Goal: Information Seeking & Learning: Find specific fact

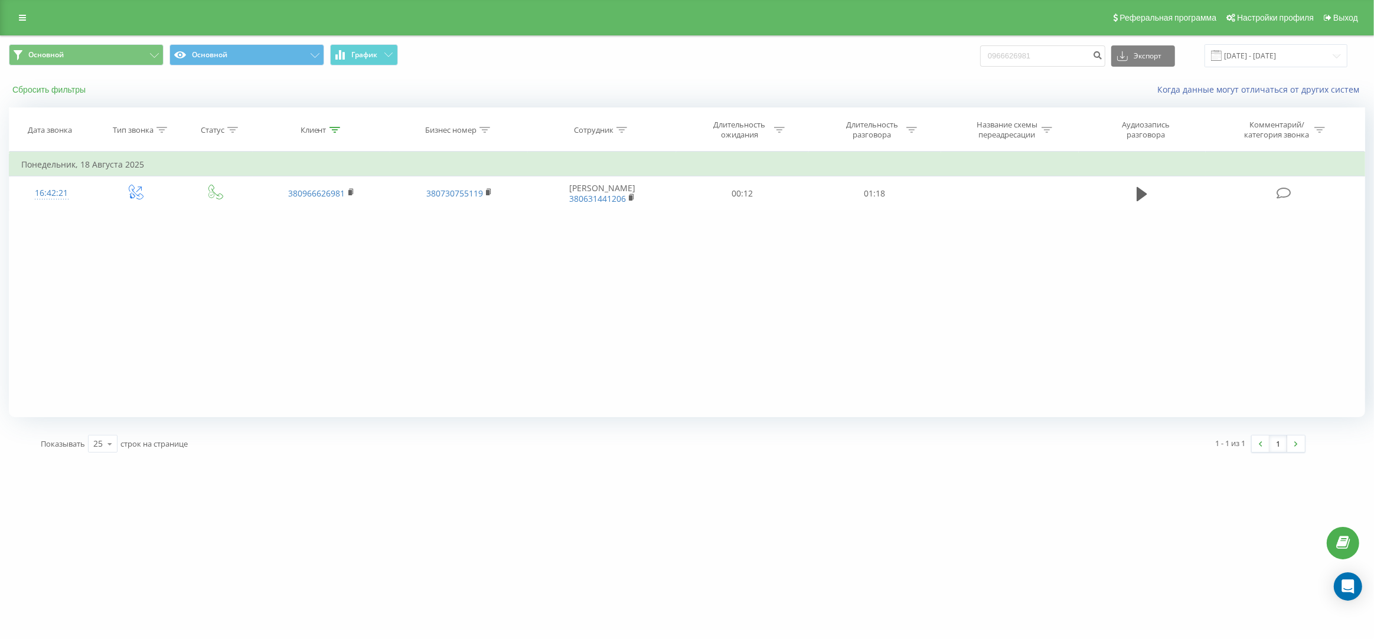
click at [28, 86] on button "Сбросить фильтры" at bounding box center [50, 89] width 83 height 11
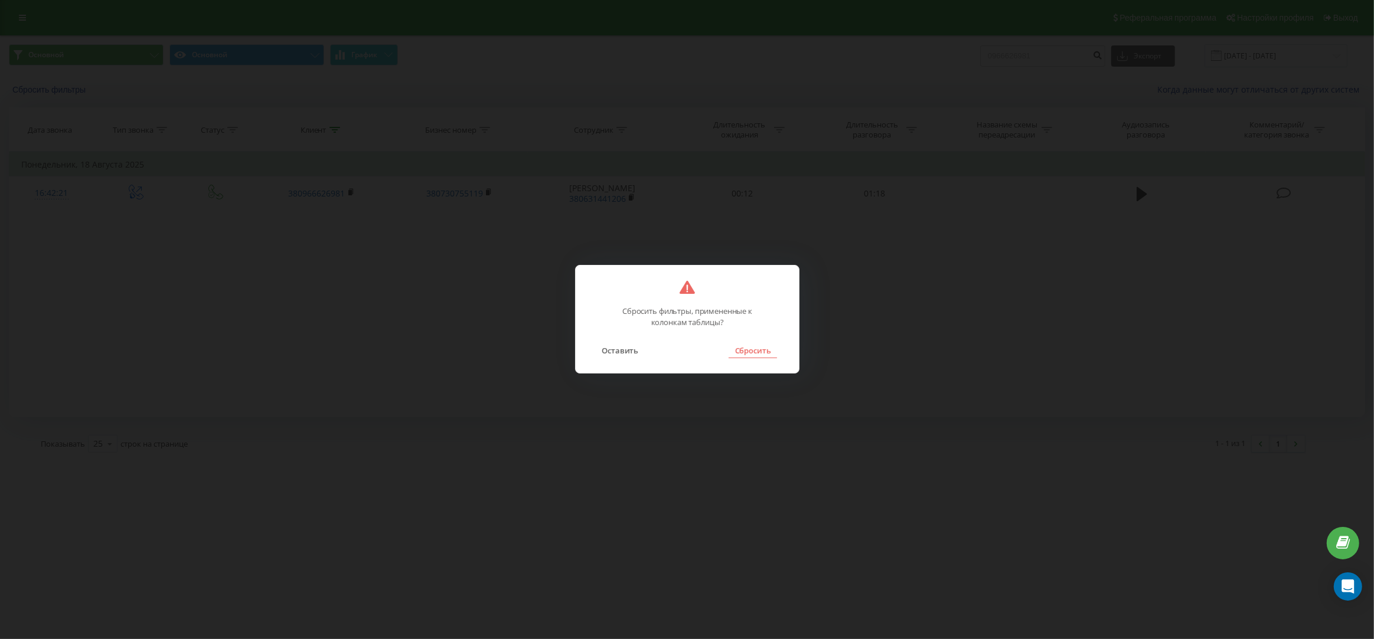
click at [736, 348] on button "Сбросить" at bounding box center [753, 350] width 48 height 15
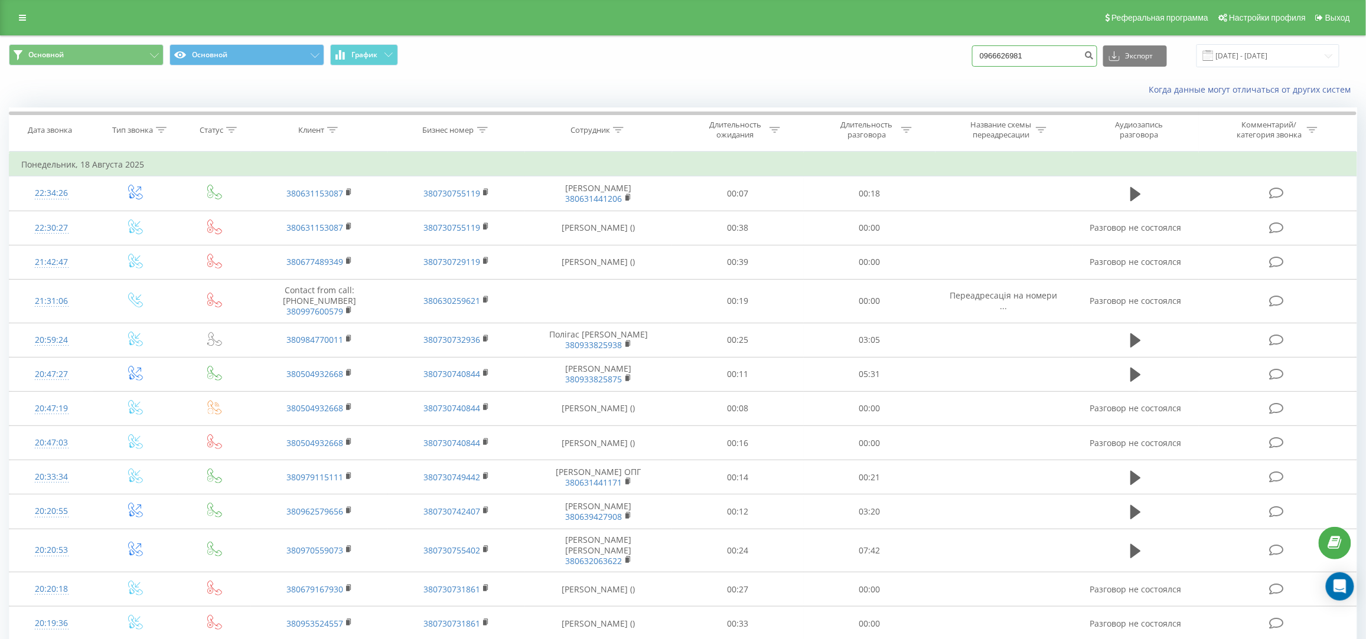
click at [1056, 61] on input "0966626981" at bounding box center [1034, 55] width 125 height 21
paste input "[PHONE_NUMBER]"
click at [1032, 56] on input "[PHONE_NUMBER]" at bounding box center [1034, 55] width 125 height 21
type input "0632063622"
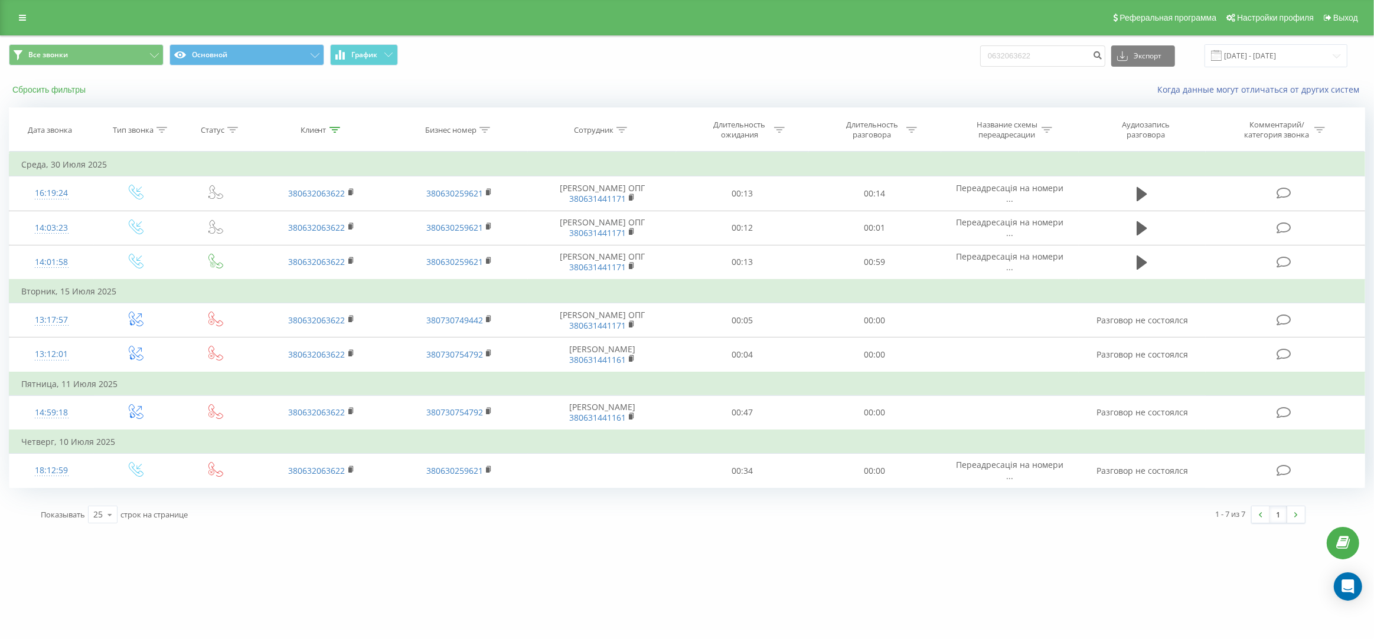
click at [63, 92] on button "Сбросить фильтры" at bounding box center [50, 89] width 83 height 11
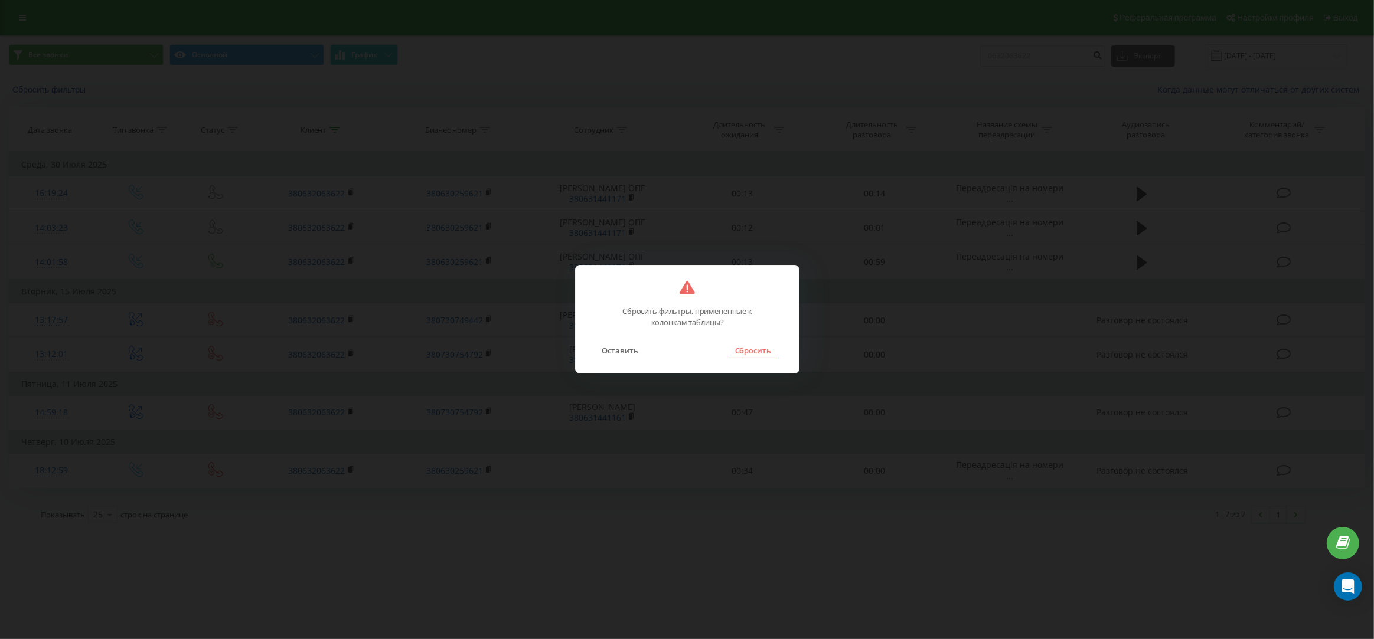
click at [751, 357] on button "Сбросить" at bounding box center [753, 350] width 48 height 15
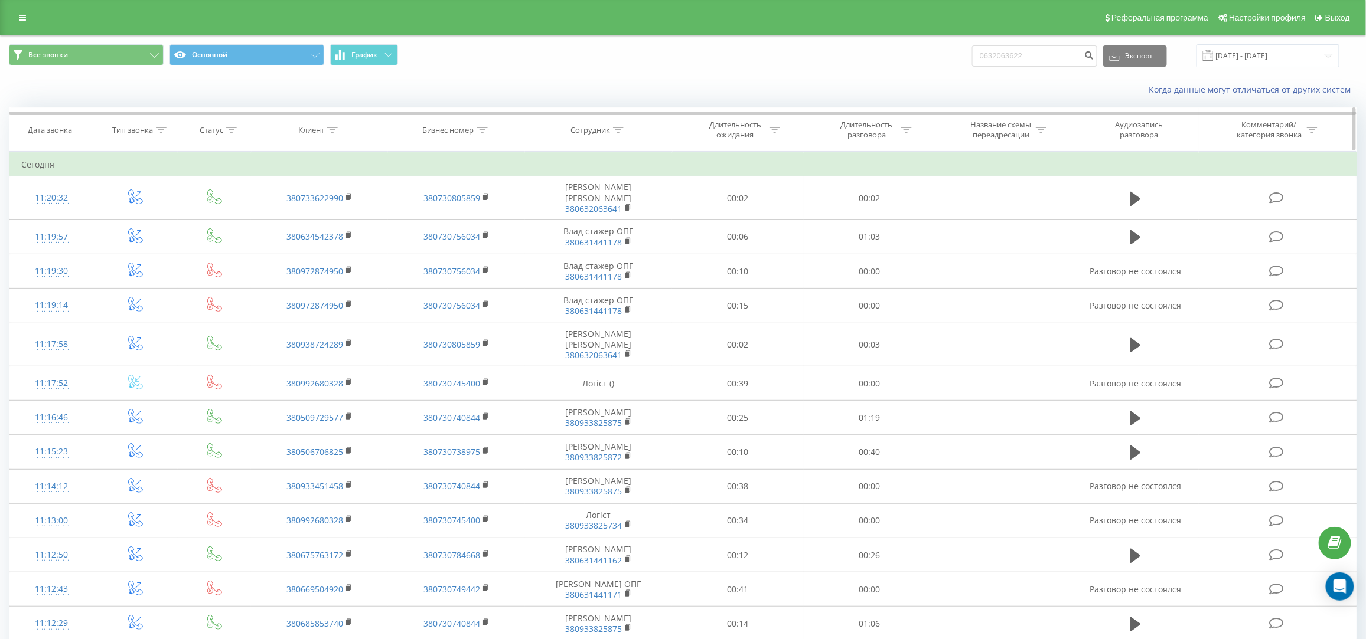
click at [613, 135] on th "Сотрудник" at bounding box center [599, 130] width 148 height 44
click at [628, 129] on div "Сотрудник" at bounding box center [599, 130] width 148 height 10
click at [624, 130] on div "Сотрудник" at bounding box center [599, 130] width 148 height 10
click at [612, 126] on div "Сотрудник" at bounding box center [596, 130] width 53 height 10
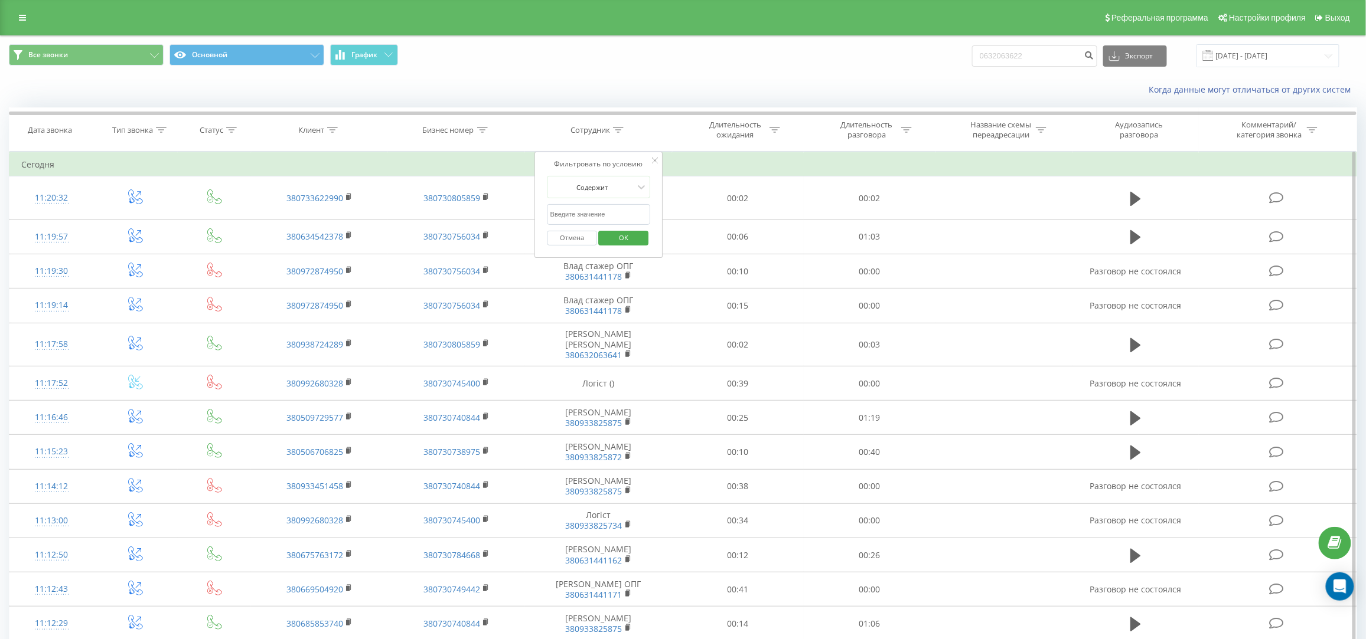
click at [596, 206] on input "text" at bounding box center [599, 214] width 104 height 21
paste input "[PHONE_NUMBER]"
click at [567, 214] on input "[PHONE_NUMBER]" at bounding box center [599, 214] width 104 height 21
type input "0632063622"
click button "OK" at bounding box center [624, 238] width 50 height 15
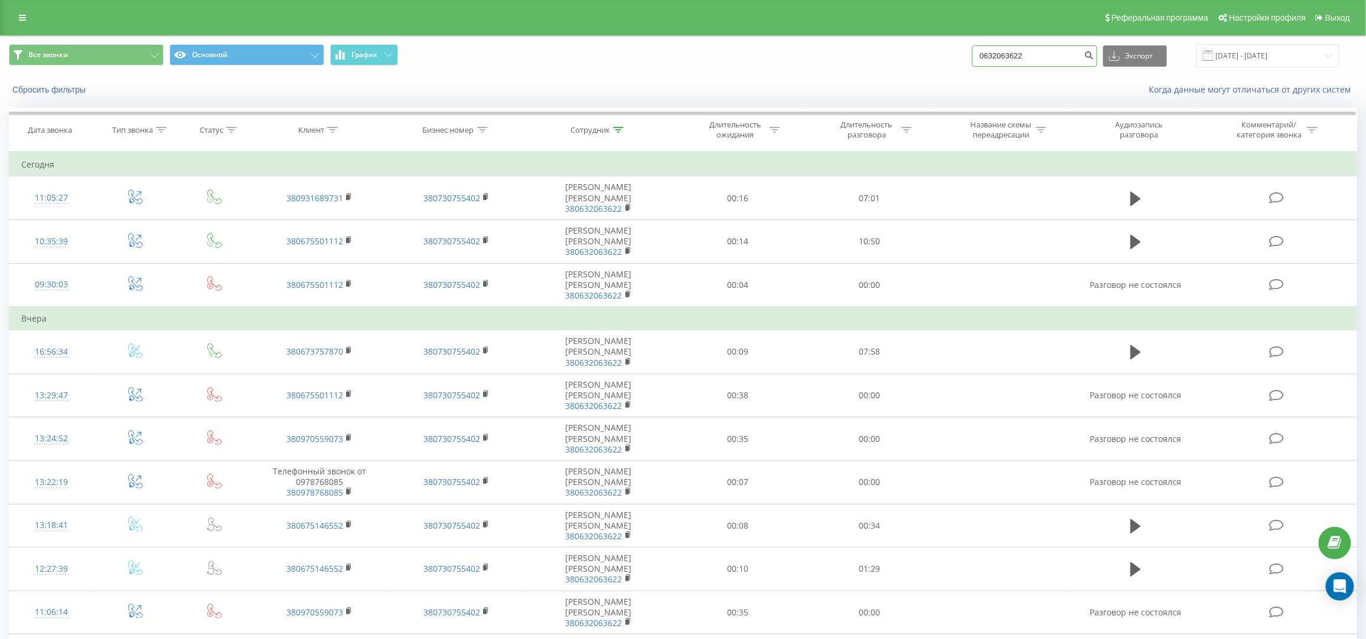
click at [1068, 45] on input "0632063622" at bounding box center [1034, 55] width 125 height 21
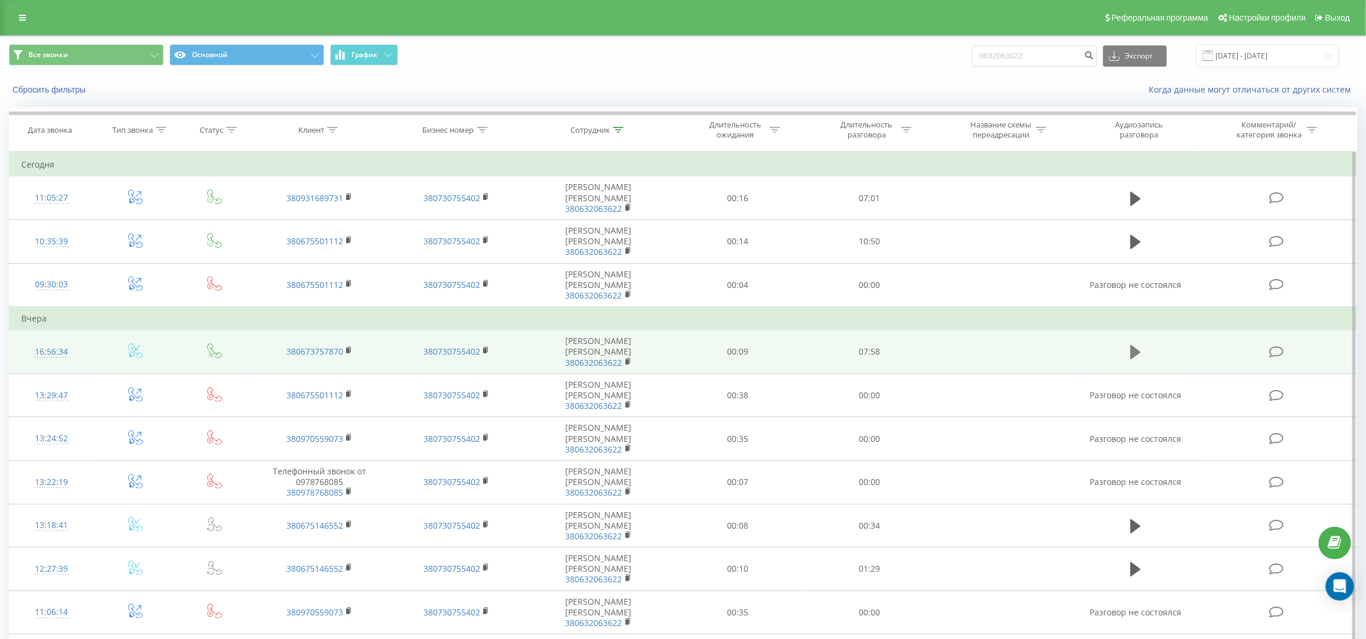
click at [1137, 345] on icon at bounding box center [1135, 352] width 11 height 14
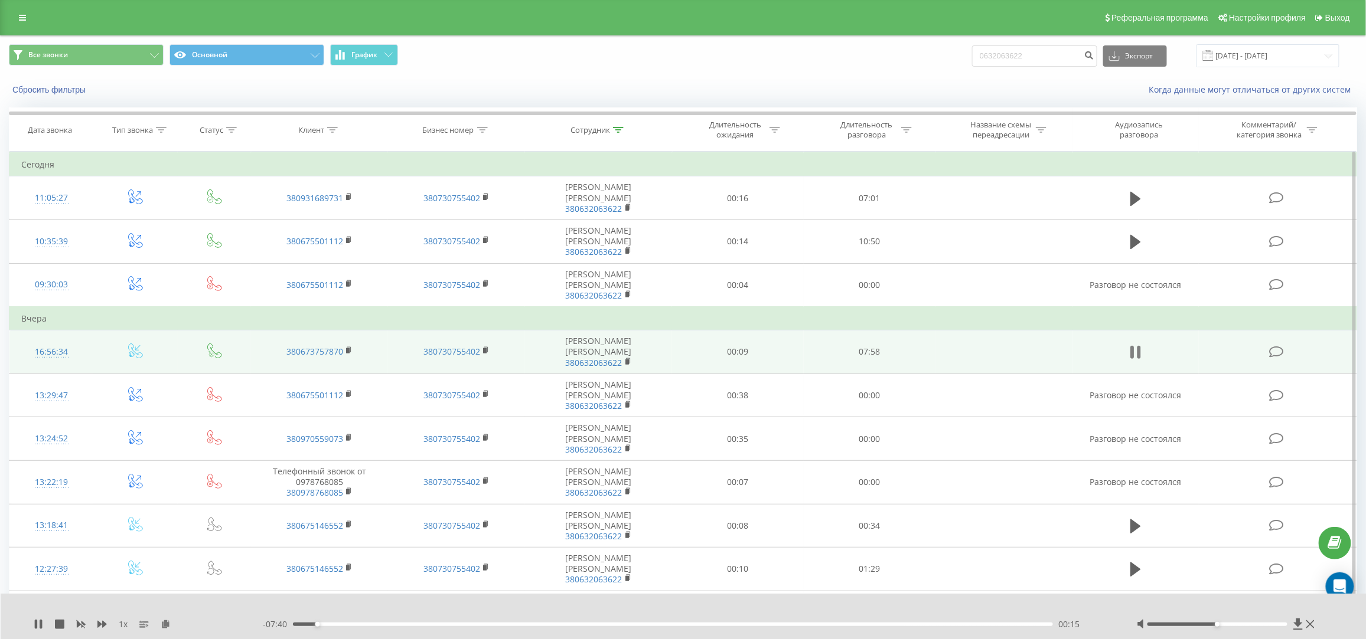
click at [1134, 344] on icon at bounding box center [1135, 352] width 11 height 17
click at [41, 624] on icon at bounding box center [41, 624] width 2 height 9
